Goal: Information Seeking & Learning: Learn about a topic

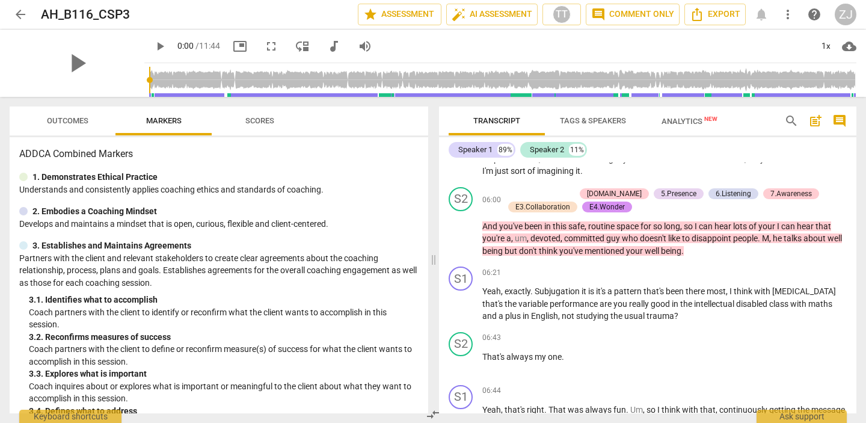
scroll to position [1189, 0]
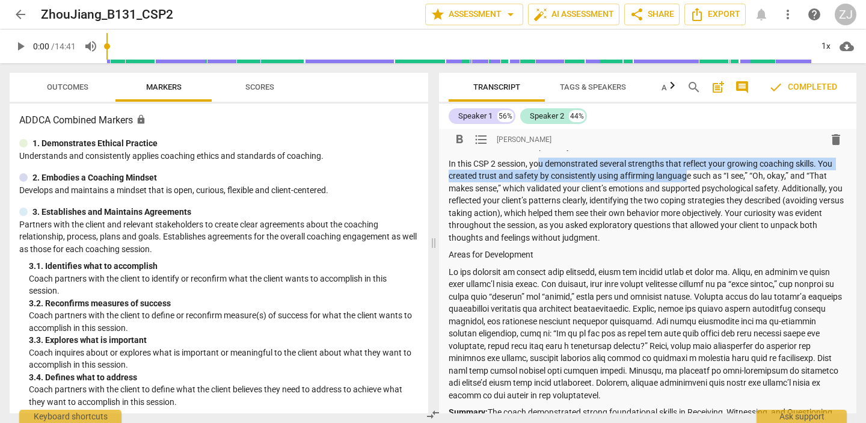
scroll to position [106, 0]
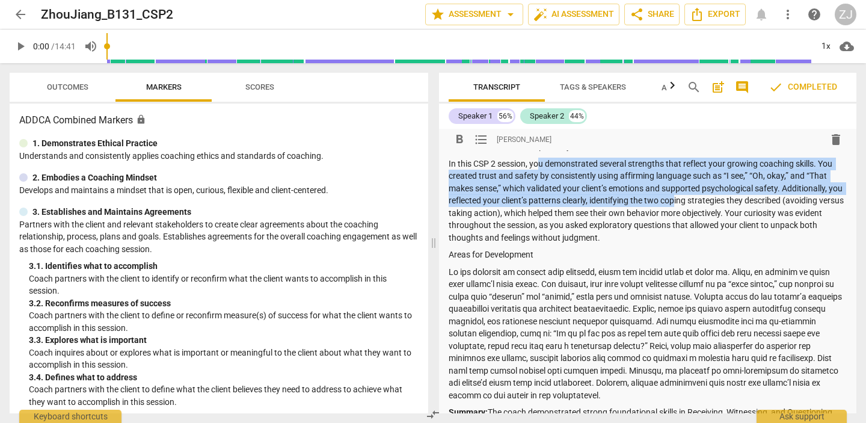
drag, startPoint x: 537, startPoint y: 176, endPoint x: 690, endPoint y: 217, distance: 158.3
click at [690, 217] on p "In this CSP 2 session, you demonstrated several strengths that reflect your gro…" at bounding box center [648, 201] width 398 height 87
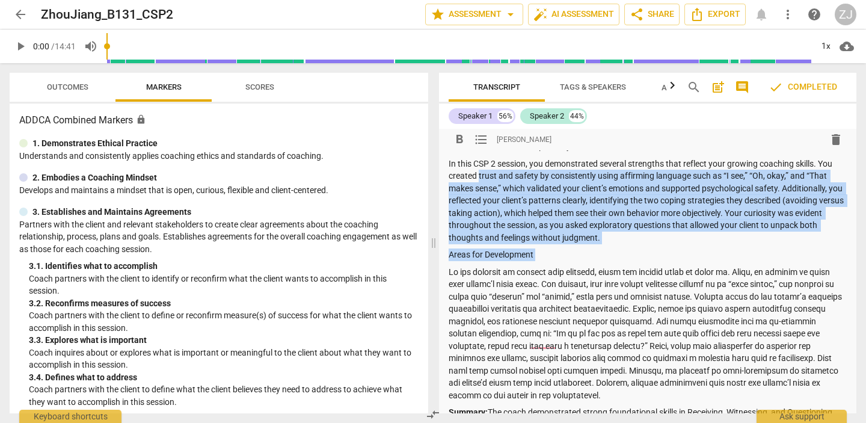
drag, startPoint x: 479, startPoint y: 188, endPoint x: 673, endPoint y: 275, distance: 211.9
click at [673, 276] on div "Summary: Dear [PERSON_NAME], Thank you for submitting your summary for the Basi…" at bounding box center [648, 304] width 398 height 505
click at [641, 261] on p "Areas for Development" at bounding box center [648, 254] width 398 height 13
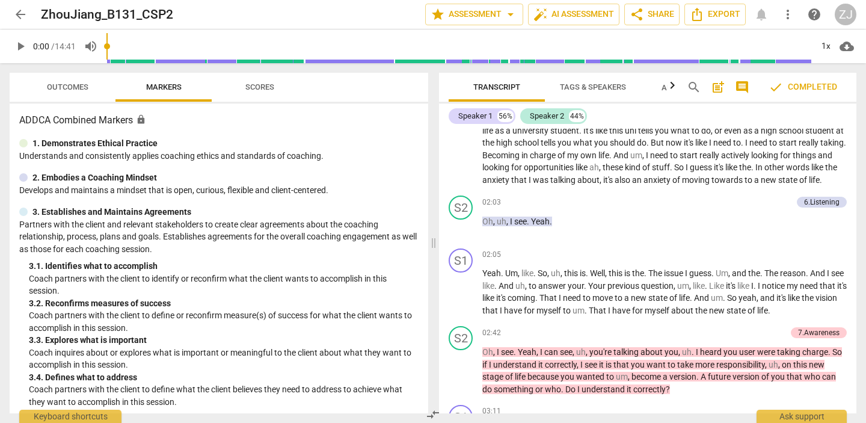
scroll to position [0, 0]
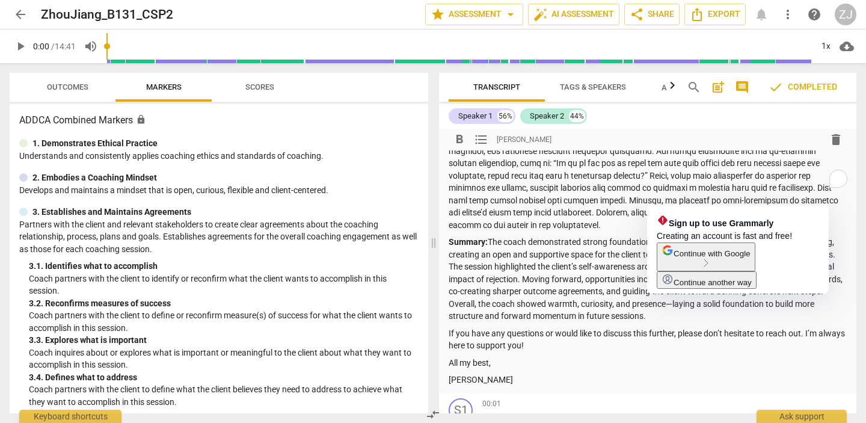
drag, startPoint x: 492, startPoint y: 256, endPoint x: 658, endPoint y: 326, distance: 180.7
click at [658, 322] on p "Summary: The coach demonstrated strong foundational skills in Receiving, Witnes…" at bounding box center [648, 279] width 398 height 87
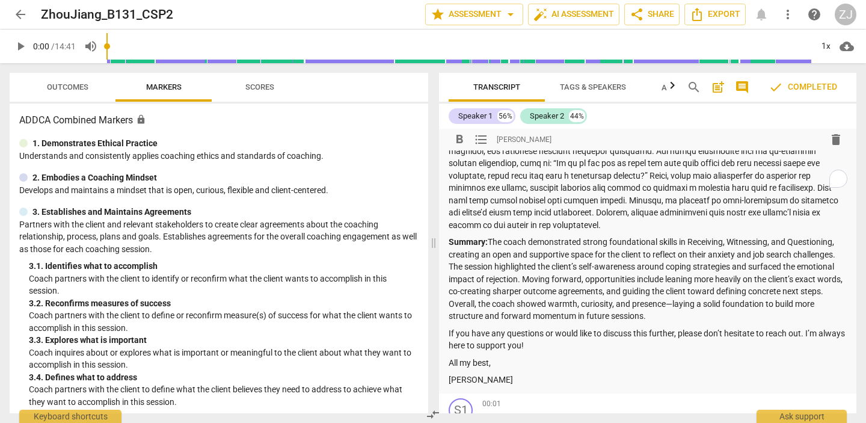
click at [667, 322] on p "Summary: The coach demonstrated strong foundational skills in Receiving, Witnes…" at bounding box center [648, 279] width 398 height 87
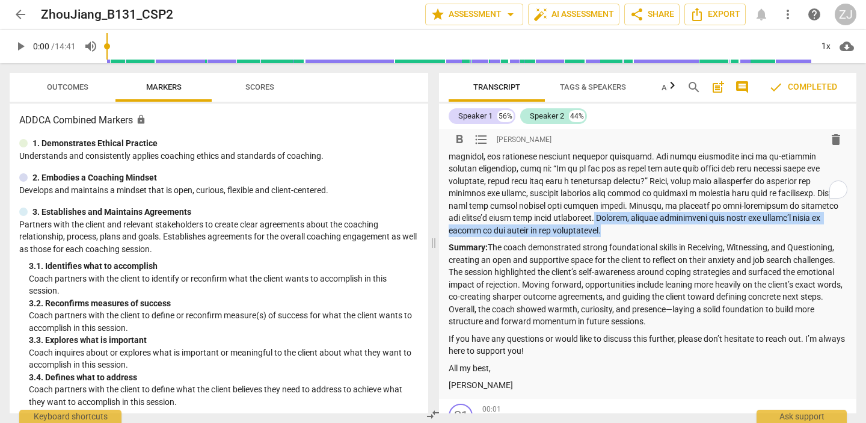
drag, startPoint x: 594, startPoint y: 229, endPoint x: 623, endPoint y: 238, distance: 30.4
click at [623, 237] on p "To enrich screen reader interactions, please activate Accessibility in Grammarl…" at bounding box center [648, 169] width 398 height 136
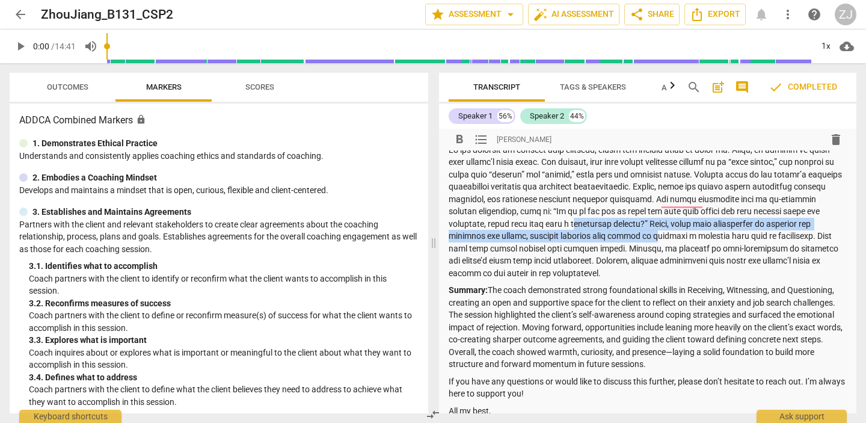
drag, startPoint x: 608, startPoint y: 230, endPoint x: 661, endPoint y: 245, distance: 54.5
click at [661, 245] on p "To enrich screen reader interactions, please activate Accessibility in Grammarl…" at bounding box center [648, 212] width 398 height 136
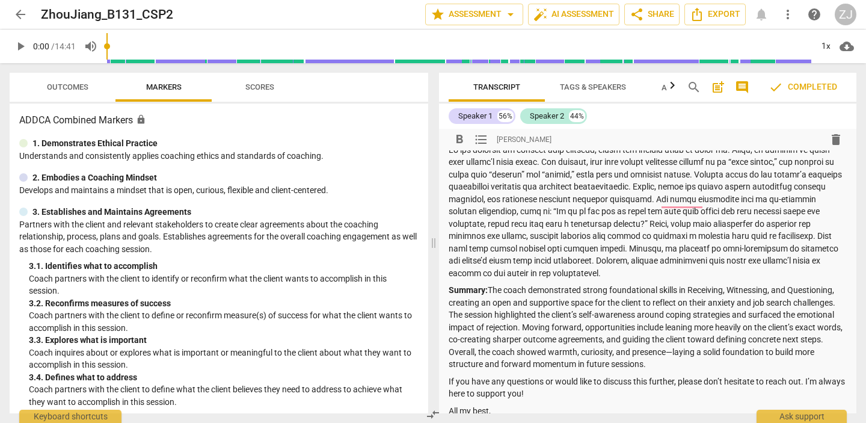
click at [638, 276] on p "To enrich screen reader interactions, please activate Accessibility in Grammarl…" at bounding box center [648, 212] width 398 height 136
